Goal: Register for event/course

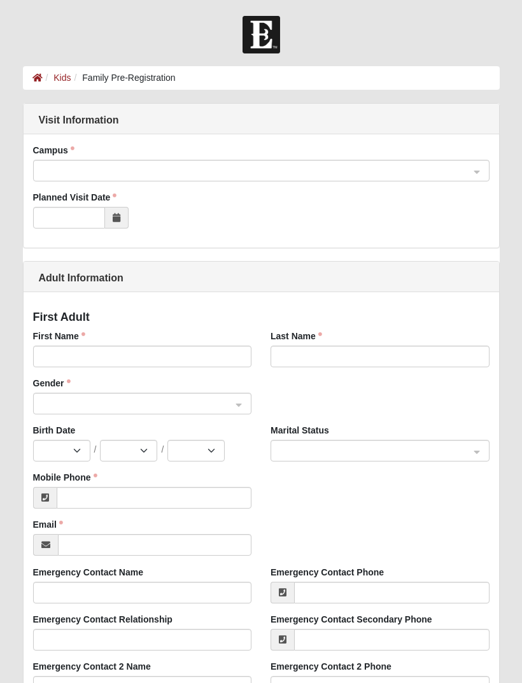
click at [449, 181] on span at bounding box center [257, 171] width 432 height 22
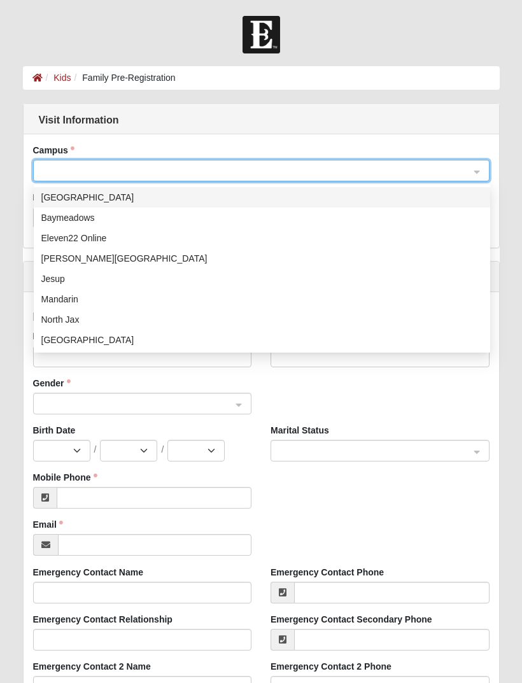
click at [450, 176] on span at bounding box center [255, 171] width 428 height 14
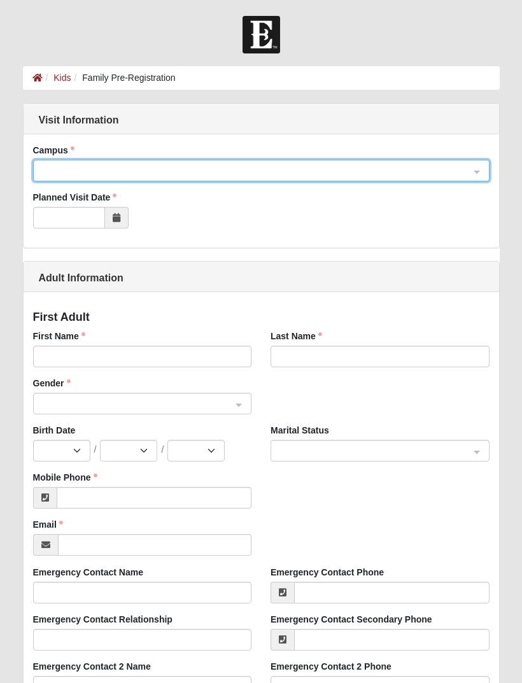
click at [432, 173] on span at bounding box center [255, 171] width 428 height 14
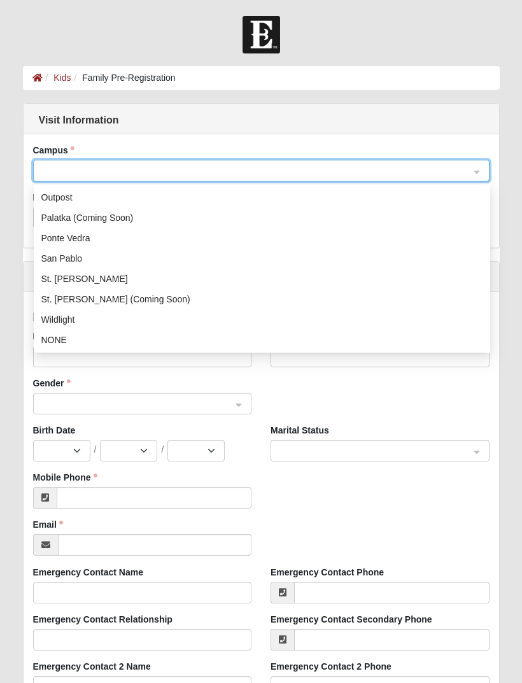
scroll to position [163, 0]
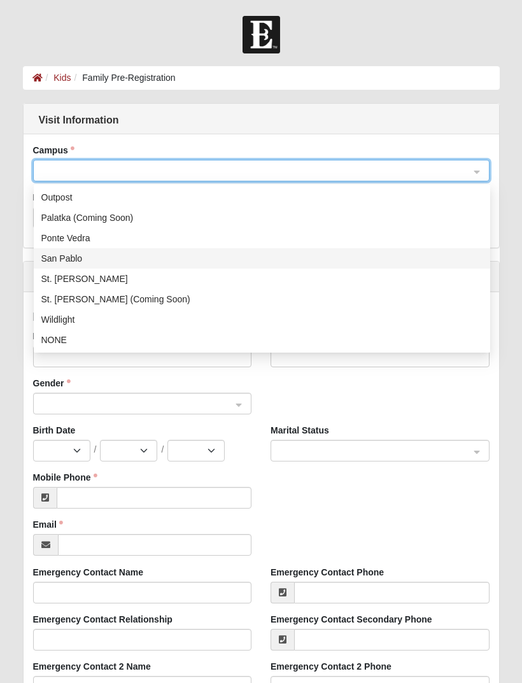
click at [85, 259] on div "San Pablo" at bounding box center [261, 258] width 441 height 14
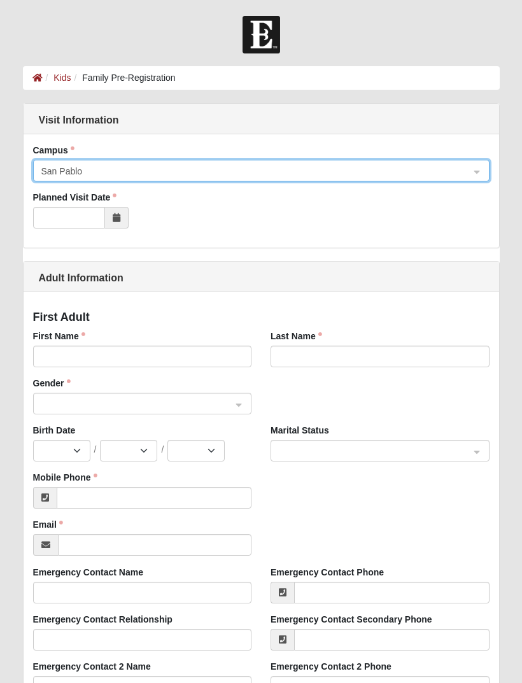
click at [117, 202] on label "Planned Visit Date" at bounding box center [75, 197] width 84 height 13
click at [105, 207] on input "Planned Visit Date" at bounding box center [69, 218] width 72 height 22
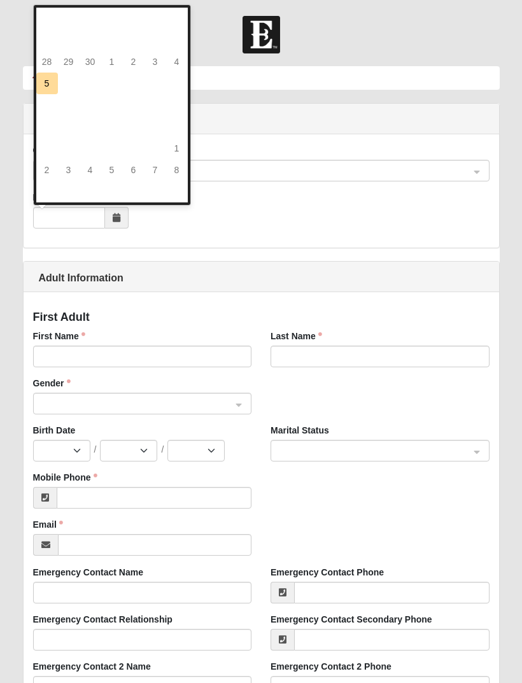
click at [118, 219] on icon at bounding box center [117, 217] width 8 height 9
click at [53, 77] on td "5" at bounding box center [47, 84] width 22 height 22
type input "[DATE]"
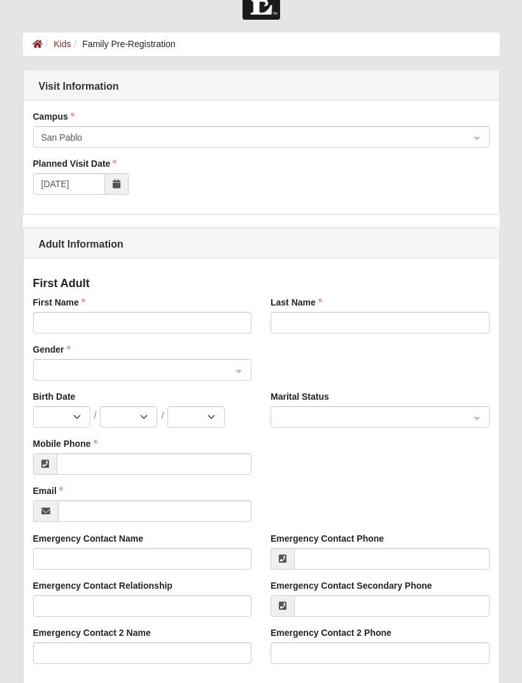
scroll to position [43, 0]
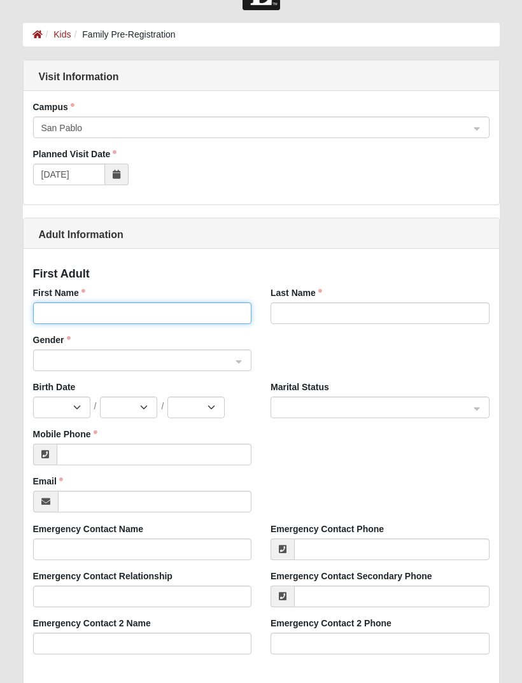
click at [192, 316] on input "First Name" at bounding box center [142, 314] width 219 height 22
type input "[PERSON_NAME]"
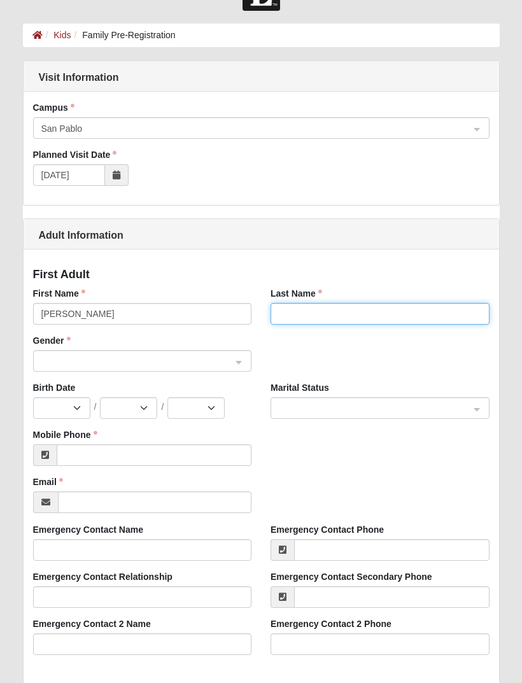
click at [305, 317] on input "Last Name" at bounding box center [379, 314] width 219 height 22
type input "[PERSON_NAME]"
click at [198, 368] on input "search" at bounding box center [138, 360] width 195 height 19
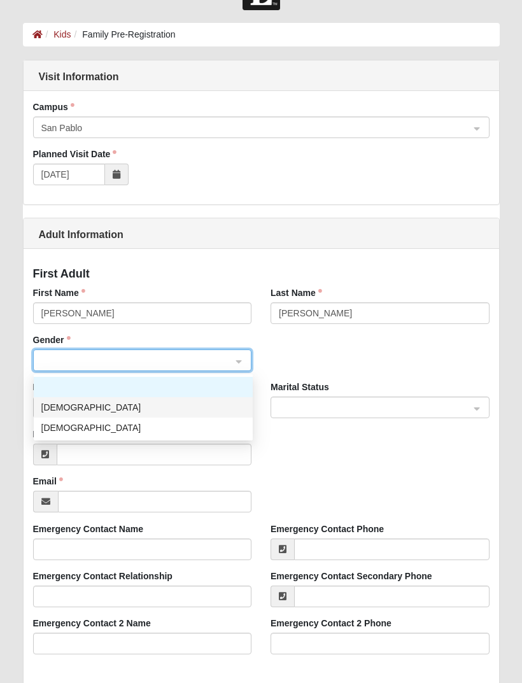
click at [146, 401] on div "[DEMOGRAPHIC_DATA]" at bounding box center [143, 407] width 204 height 14
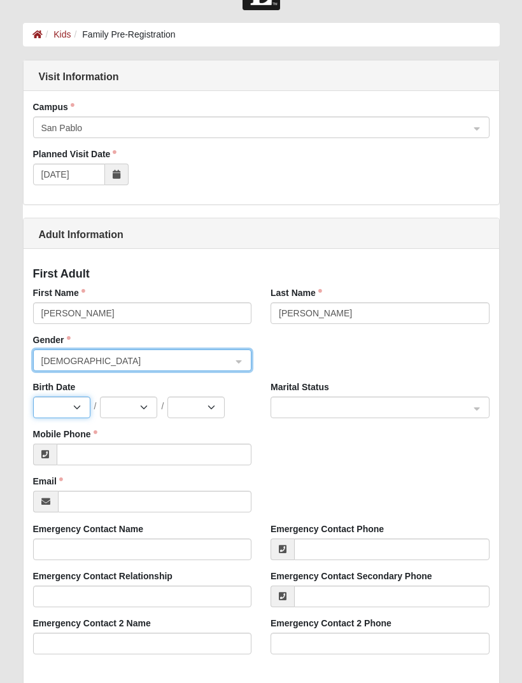
click at [78, 412] on select "Jan Feb Mar Apr May Jun [DATE] Aug Sep Oct Nov Dec" at bounding box center [61, 407] width 57 height 22
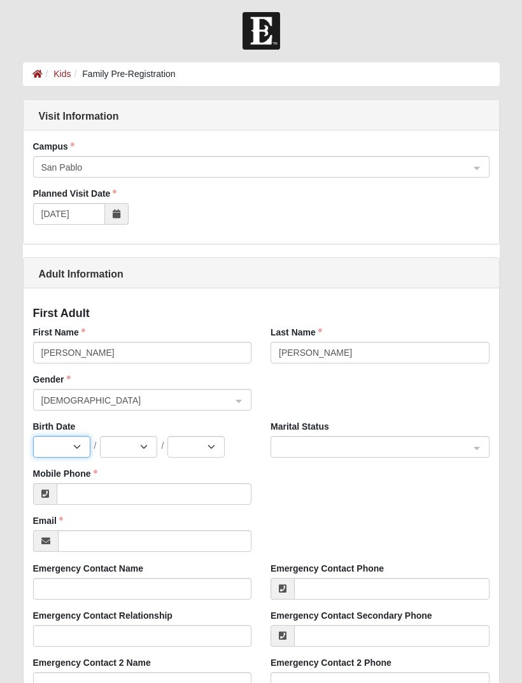
scroll to position [0, 0]
